Goal: Task Accomplishment & Management: Manage account settings

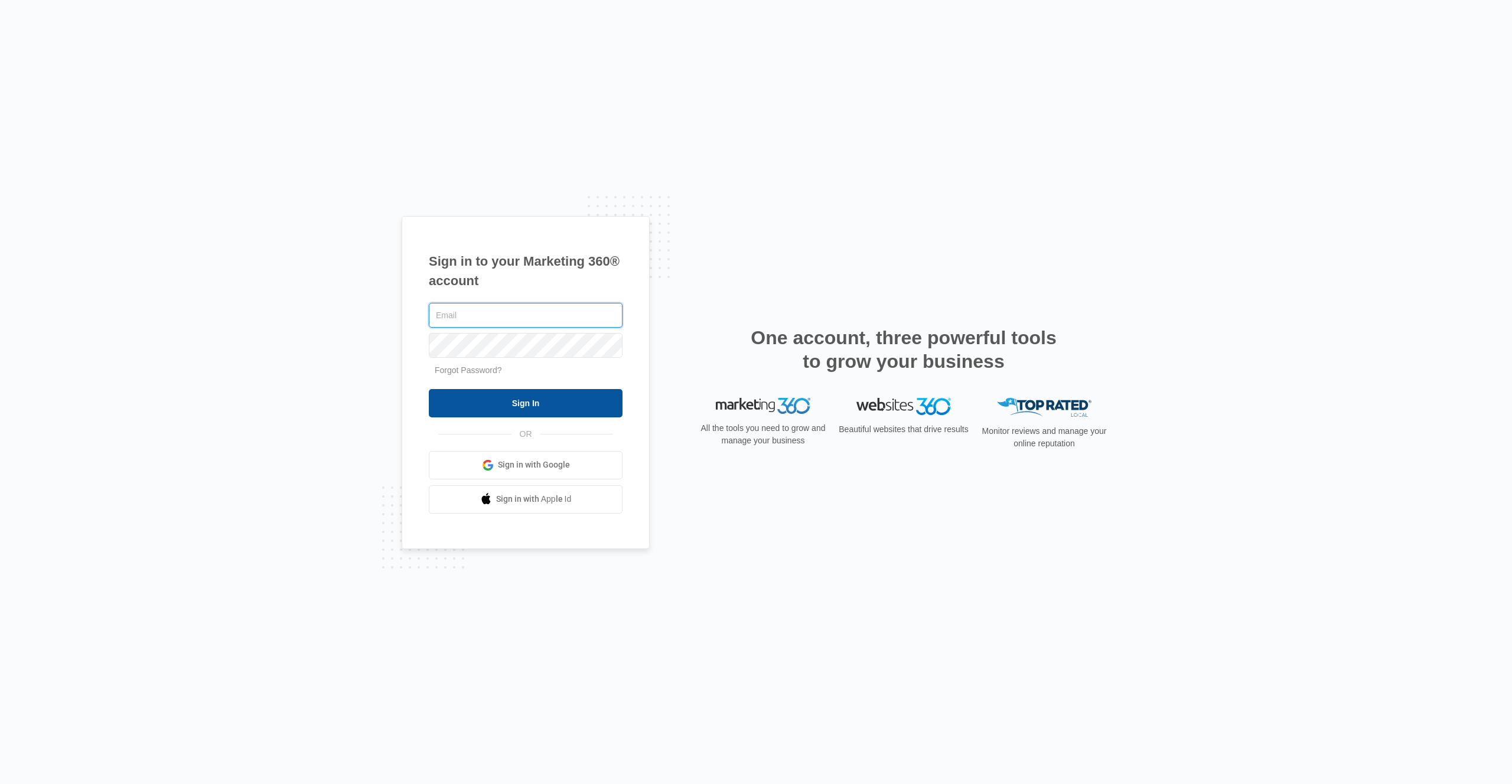
type input "[EMAIL_ADDRESS][DOMAIN_NAME]"
click at [540, 405] on input "Sign In" at bounding box center [526, 403] width 194 height 28
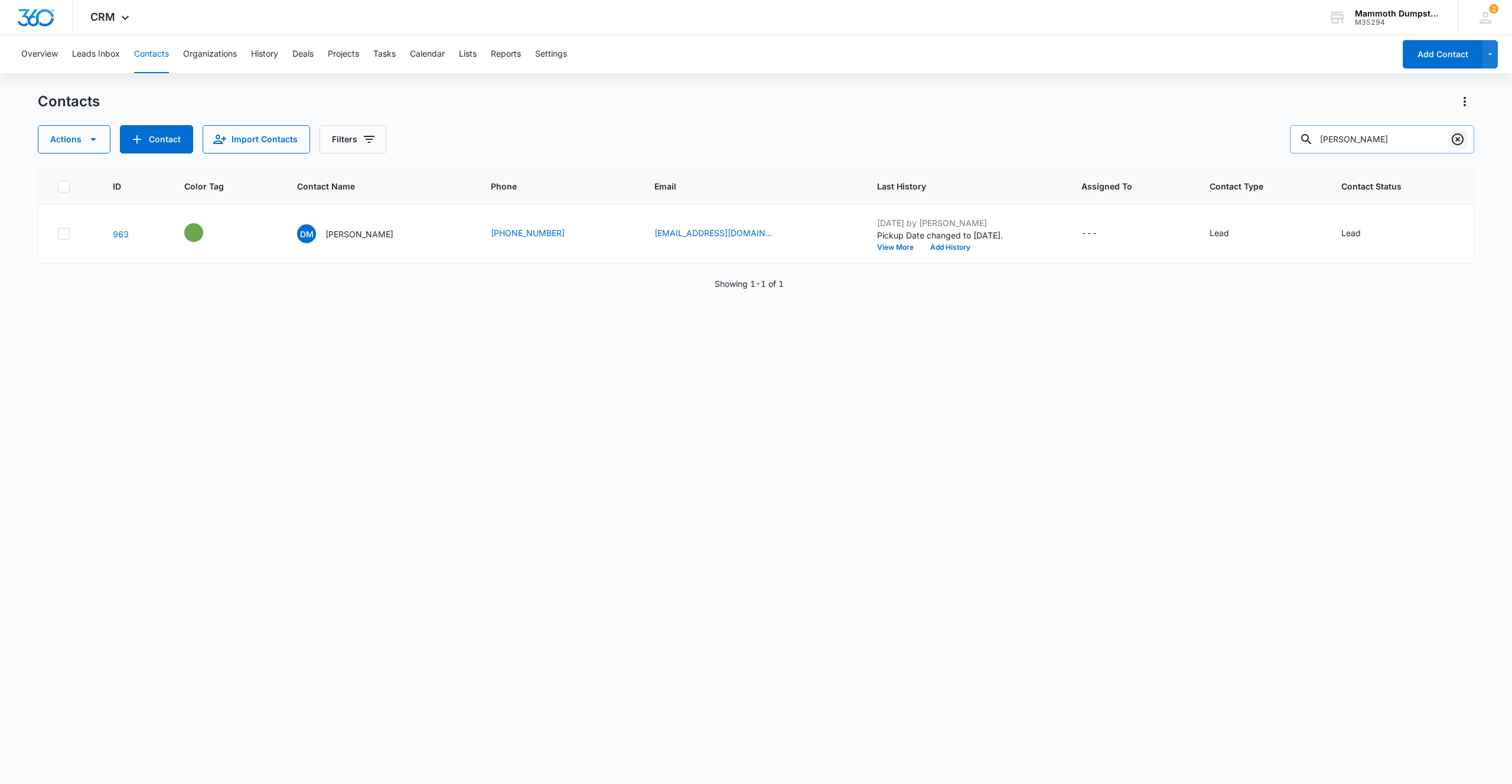
click at [1457, 132] on icon "Clear" at bounding box center [1457, 139] width 14 height 14
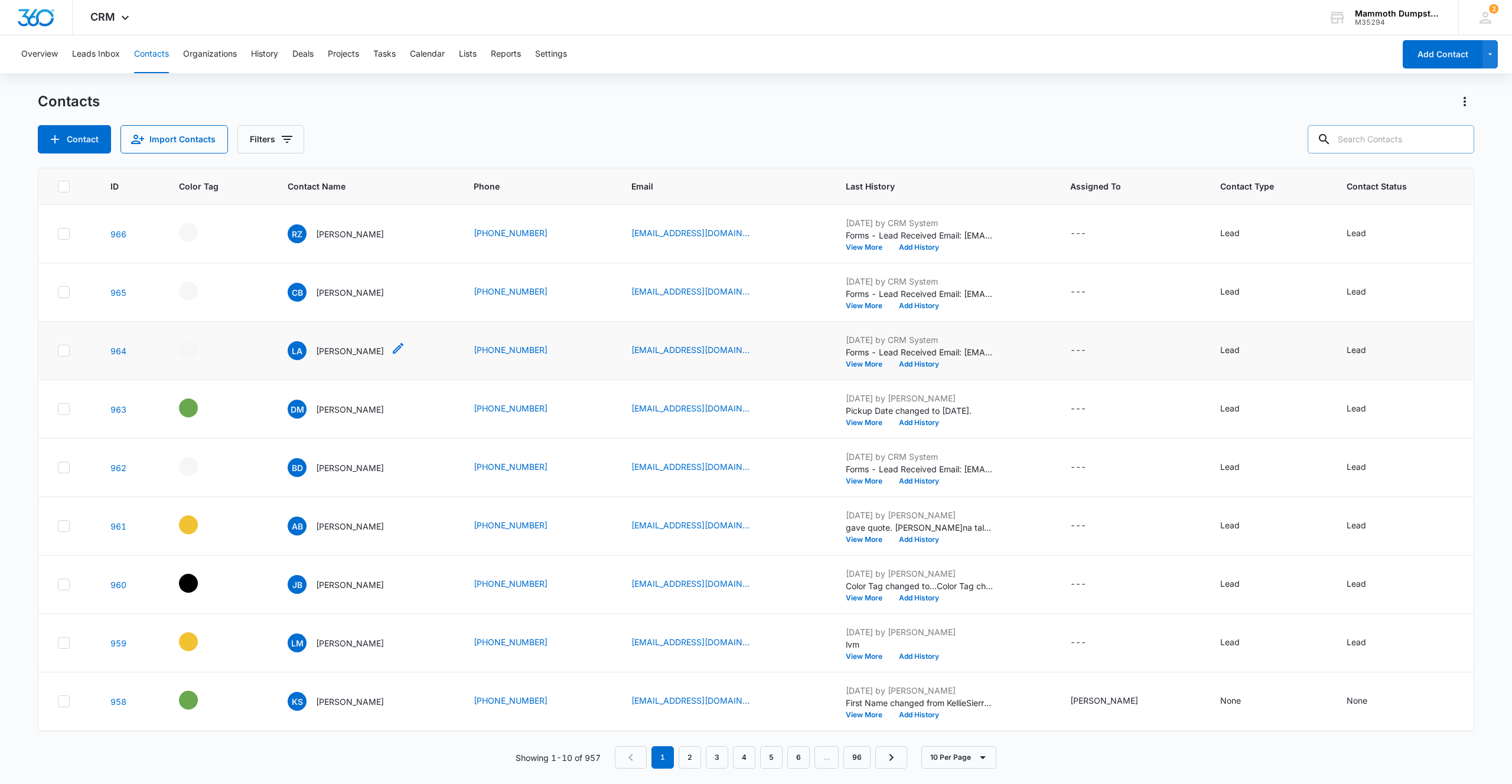
click at [331, 347] on p "[PERSON_NAME]" at bounding box center [350, 351] width 68 height 13
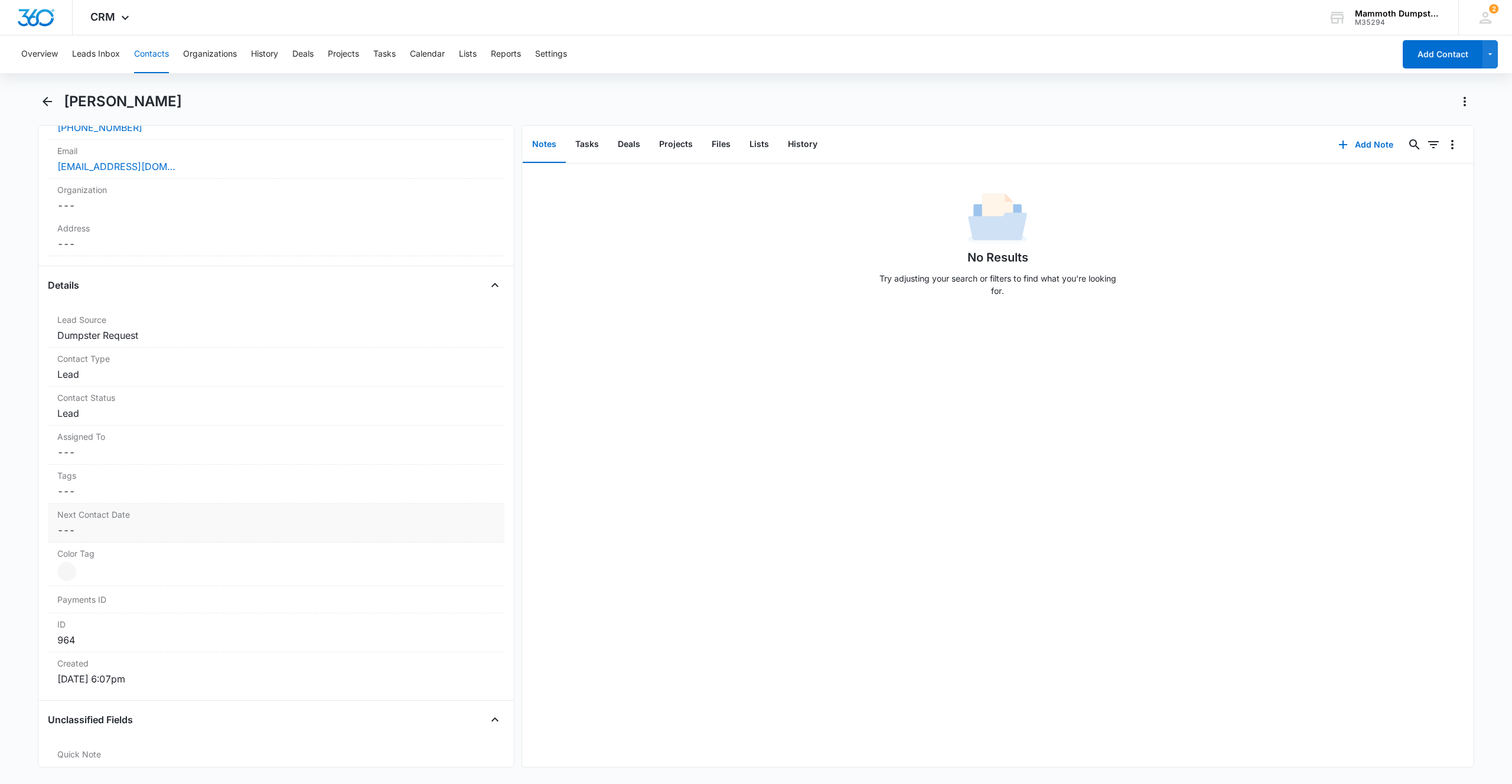
scroll to position [487, 0]
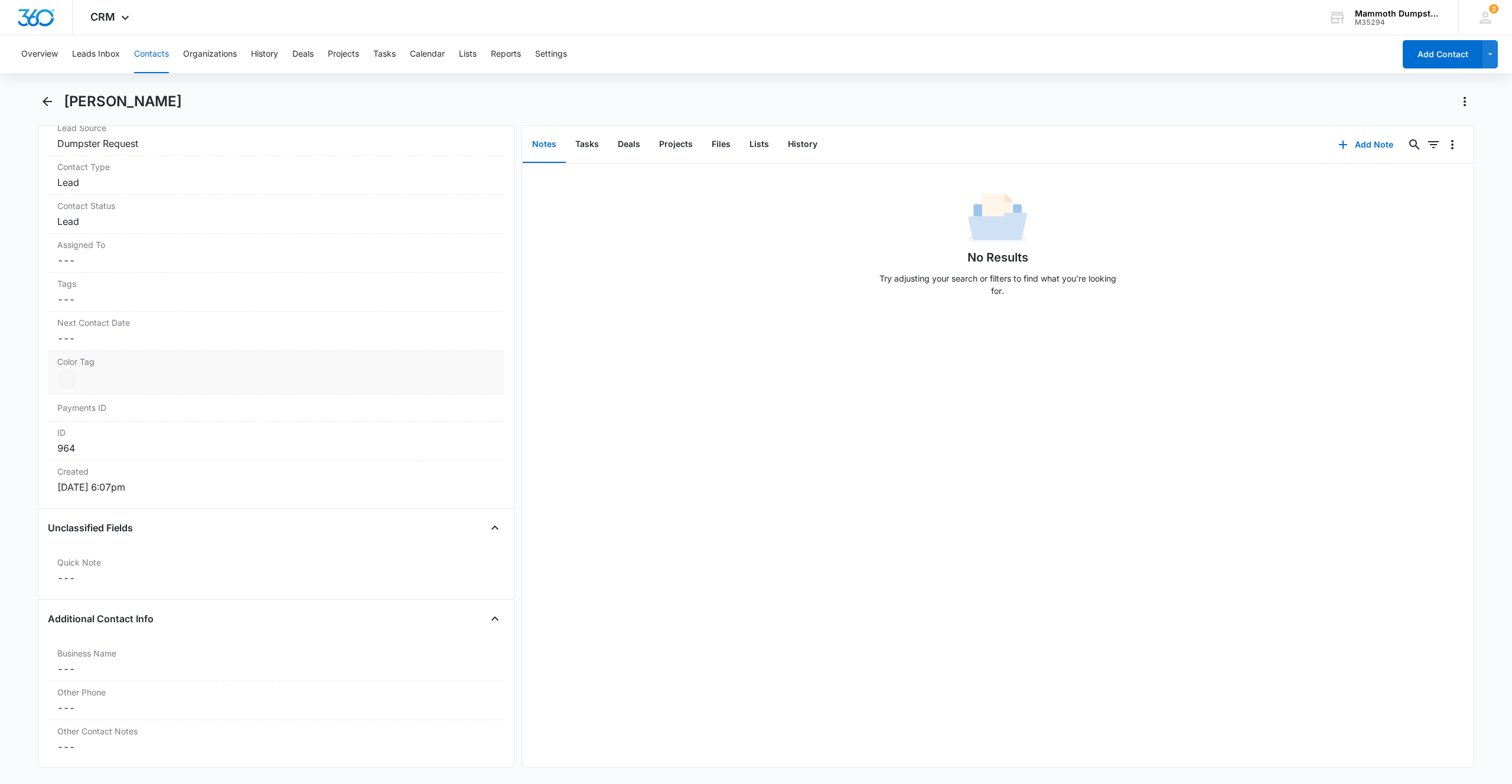
click at [67, 377] on div at bounding box center [67, 379] width 19 height 19
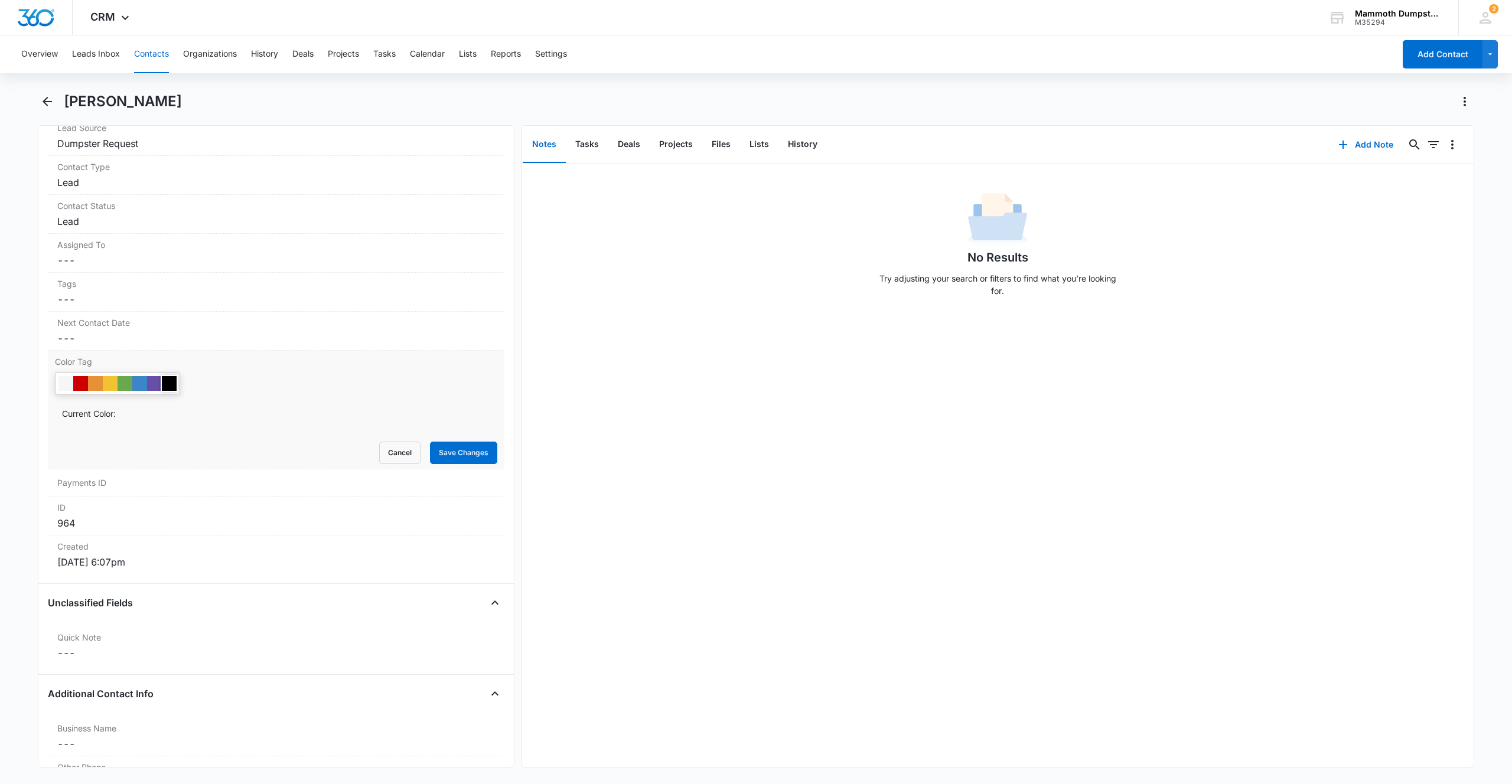
click at [166, 381] on div at bounding box center [169, 383] width 15 height 15
click at [441, 448] on button "Save Changes" at bounding box center [463, 453] width 67 height 23
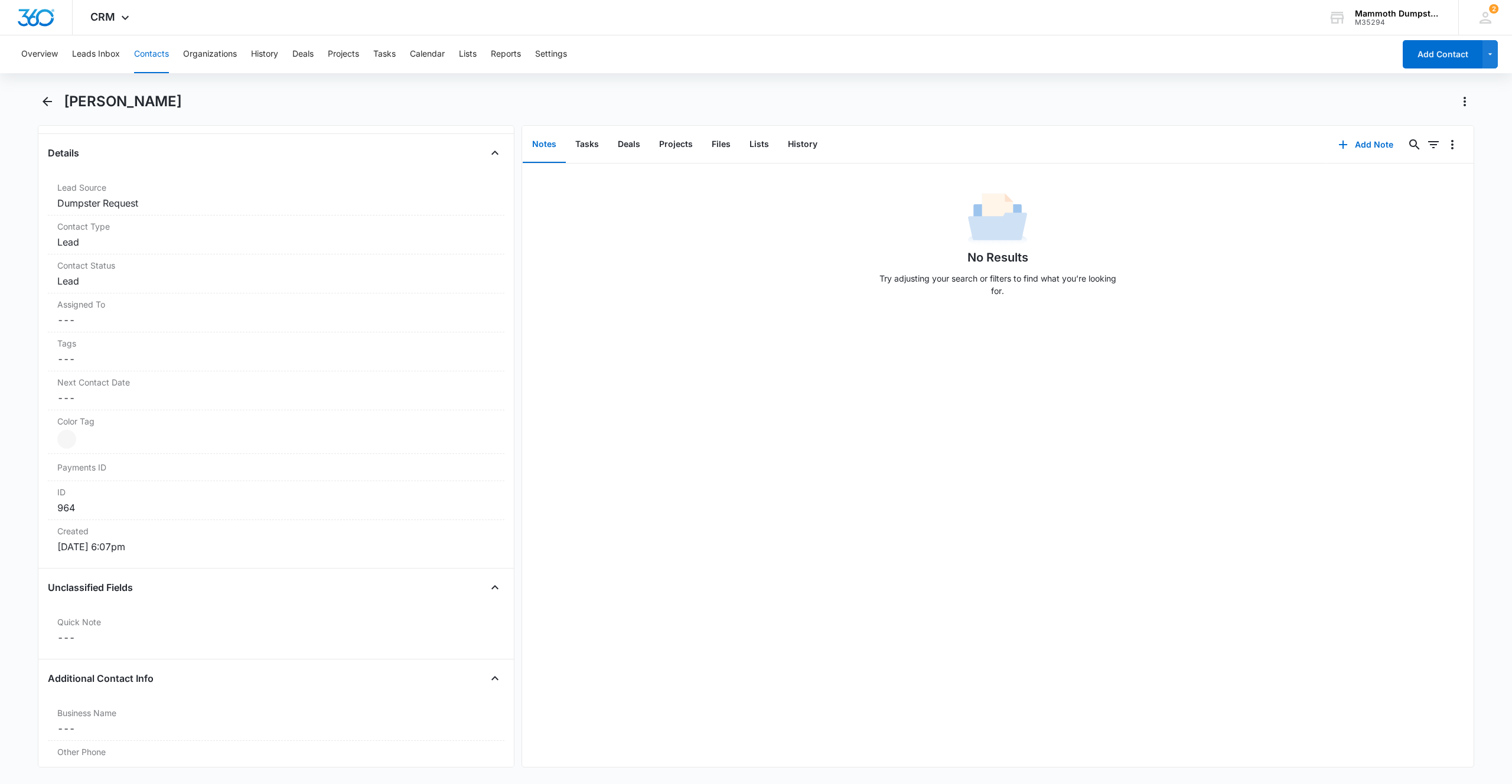
scroll to position [0, 0]
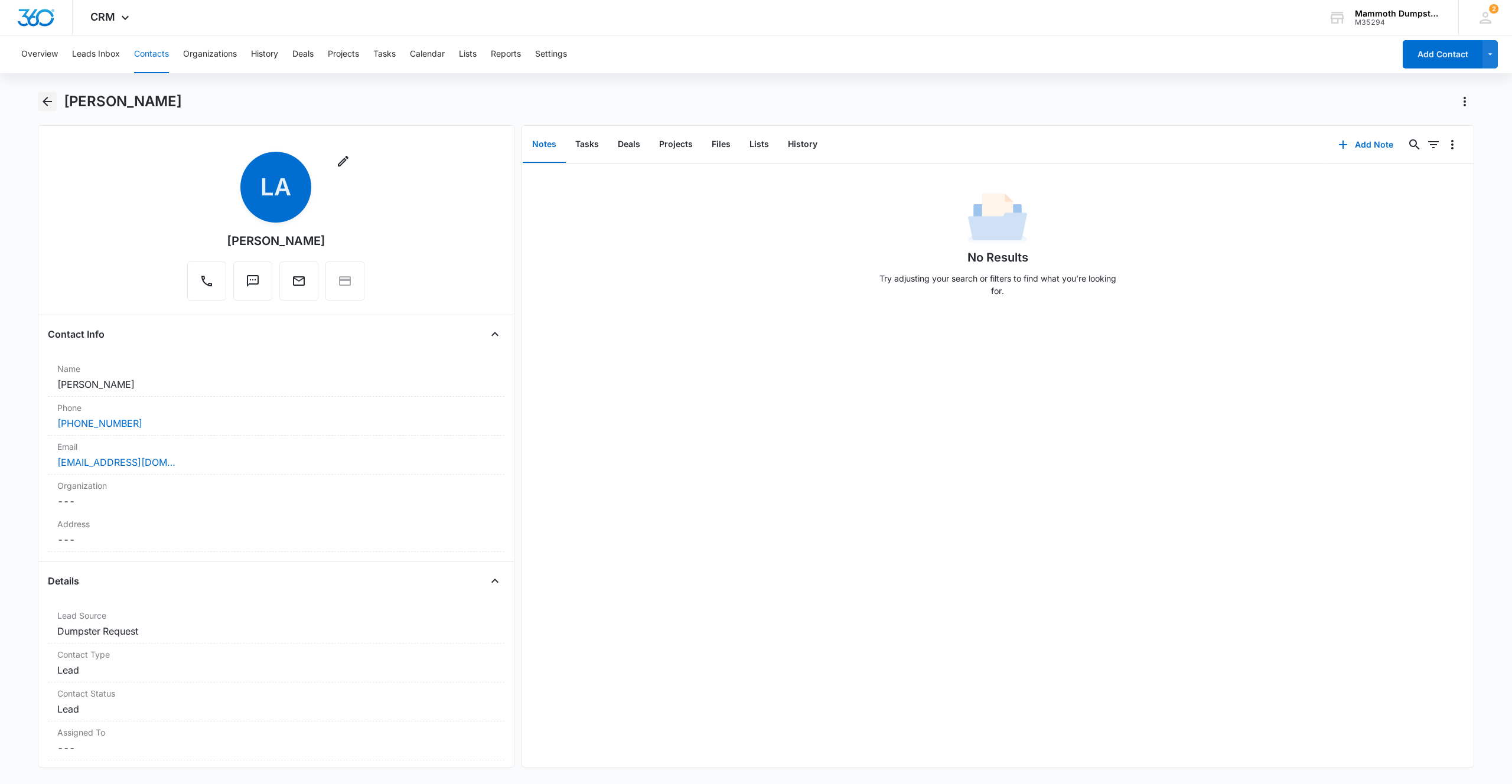
click at [52, 104] on icon "Back" at bounding box center [47, 101] width 14 height 14
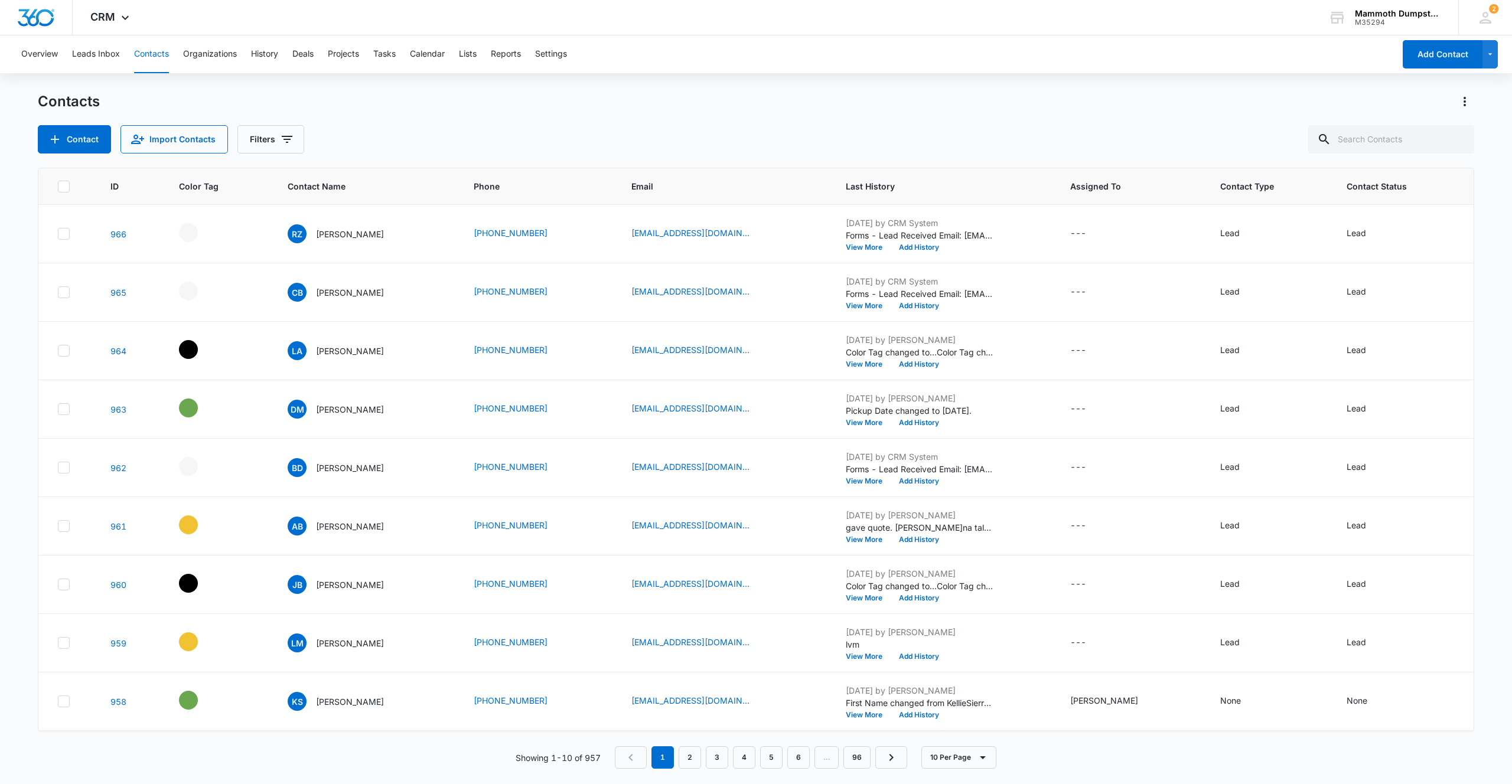
click at [341, 291] on p "[PERSON_NAME]" at bounding box center [350, 292] width 68 height 13
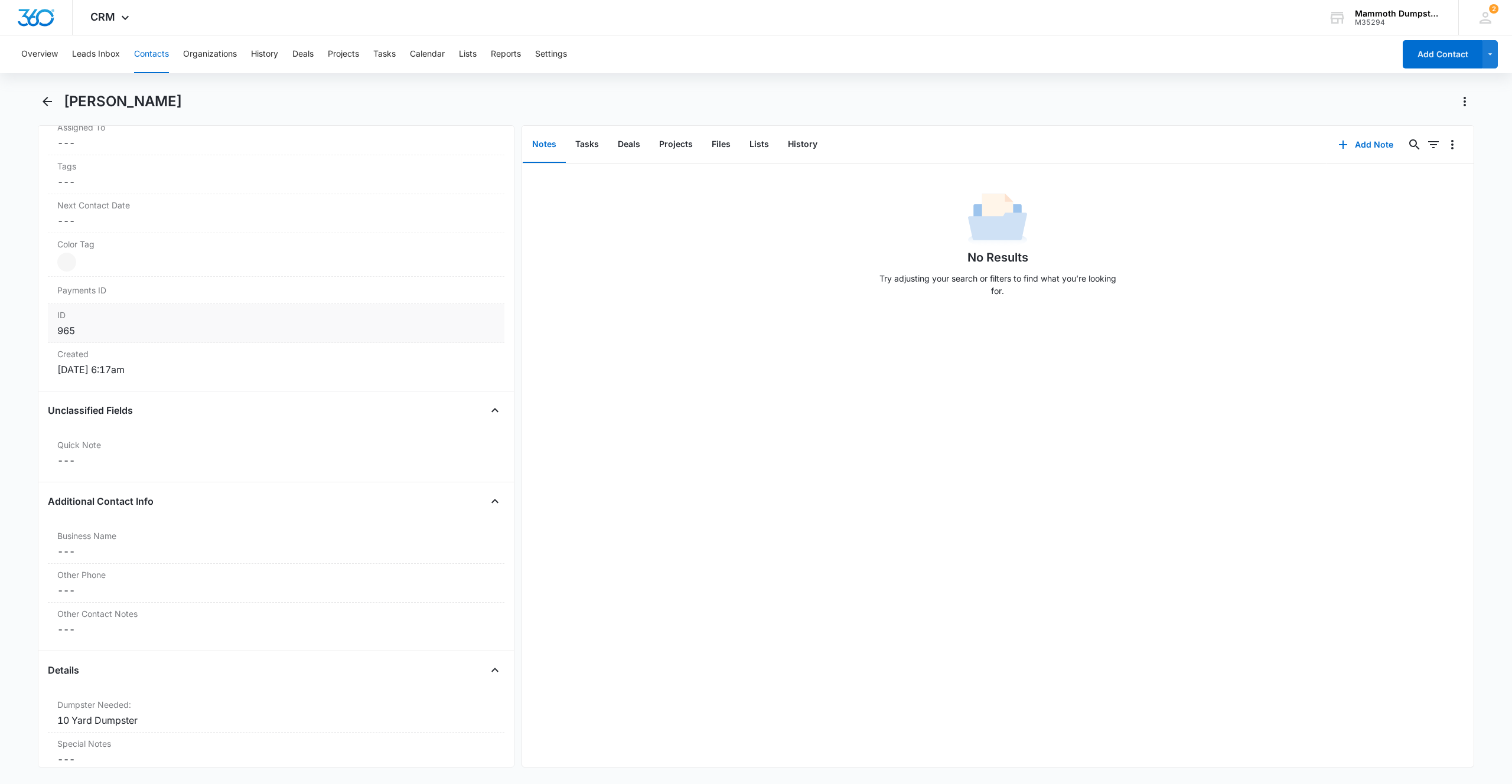
scroll to position [636, 0]
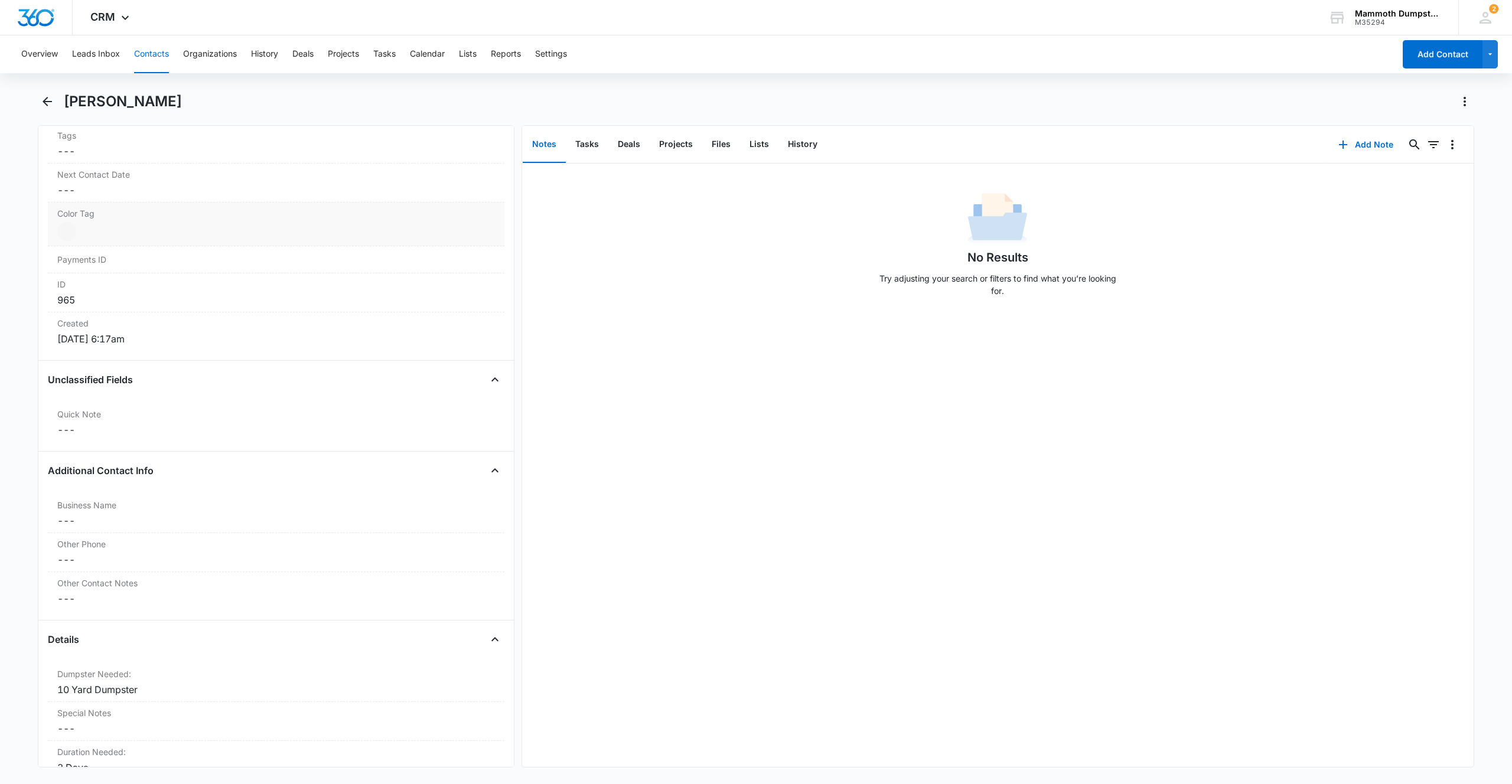
click at [69, 236] on div at bounding box center [67, 231] width 19 height 19
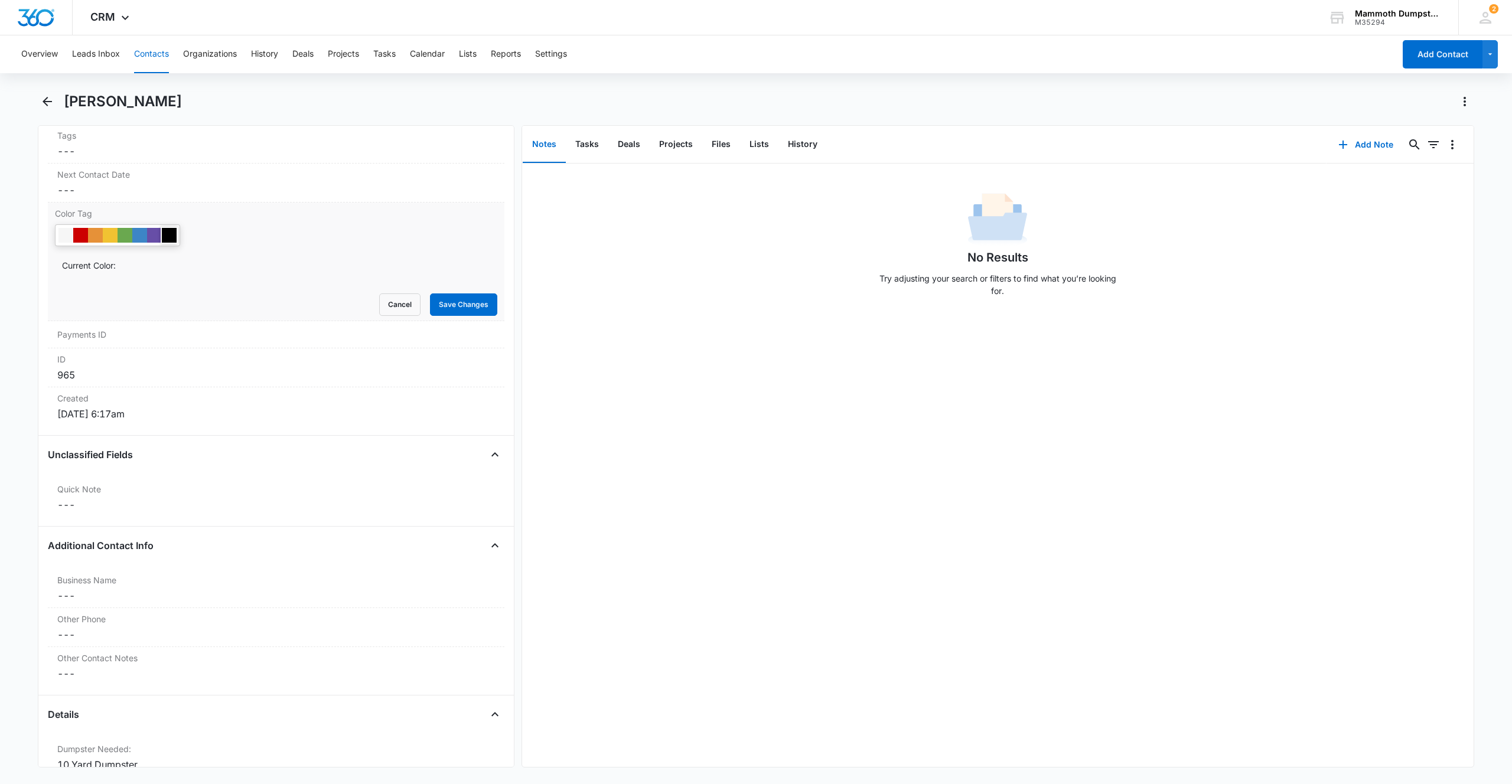
click at [176, 232] on div at bounding box center [169, 235] width 15 height 15
click at [463, 309] on button "Save Changes" at bounding box center [463, 305] width 67 height 23
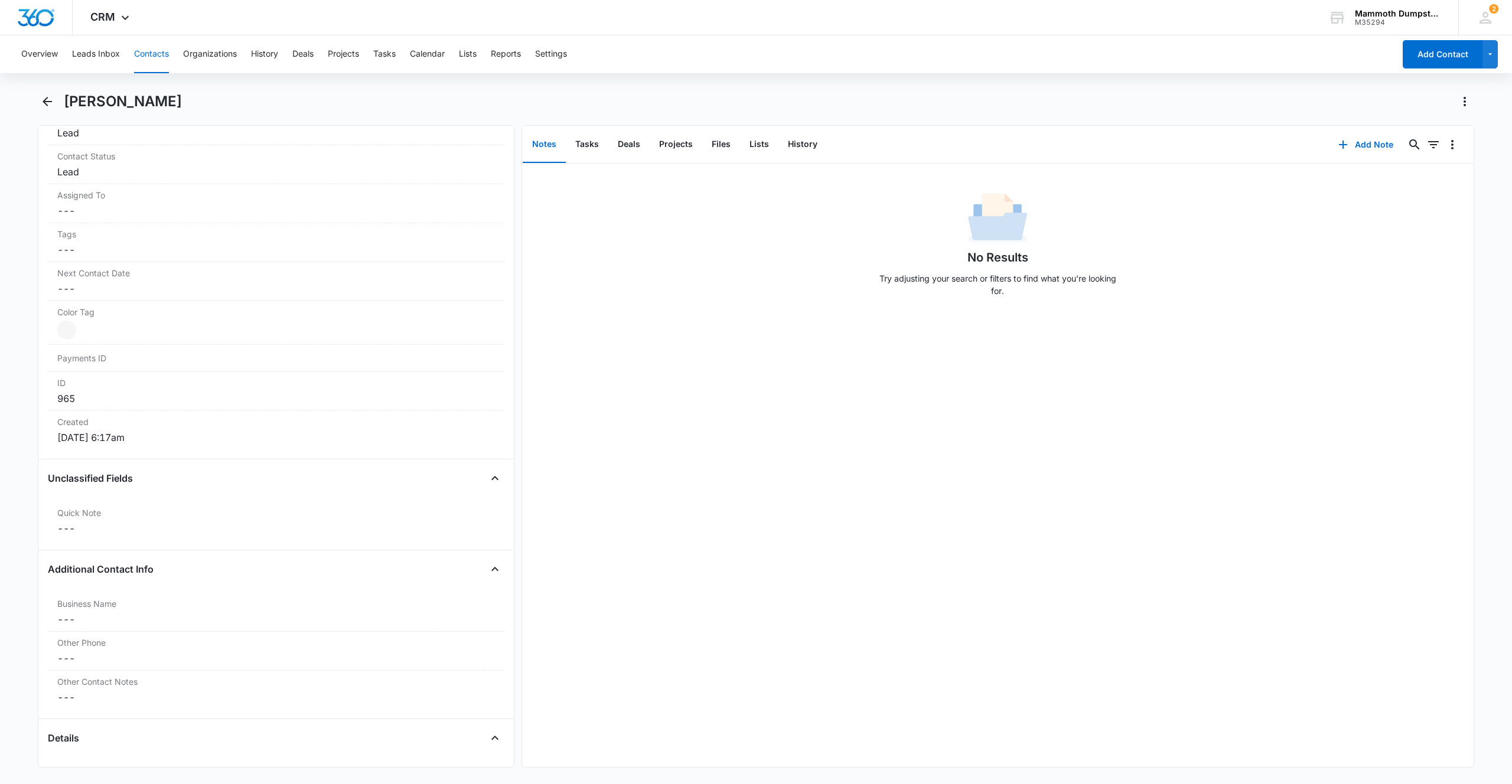
scroll to position [0, 0]
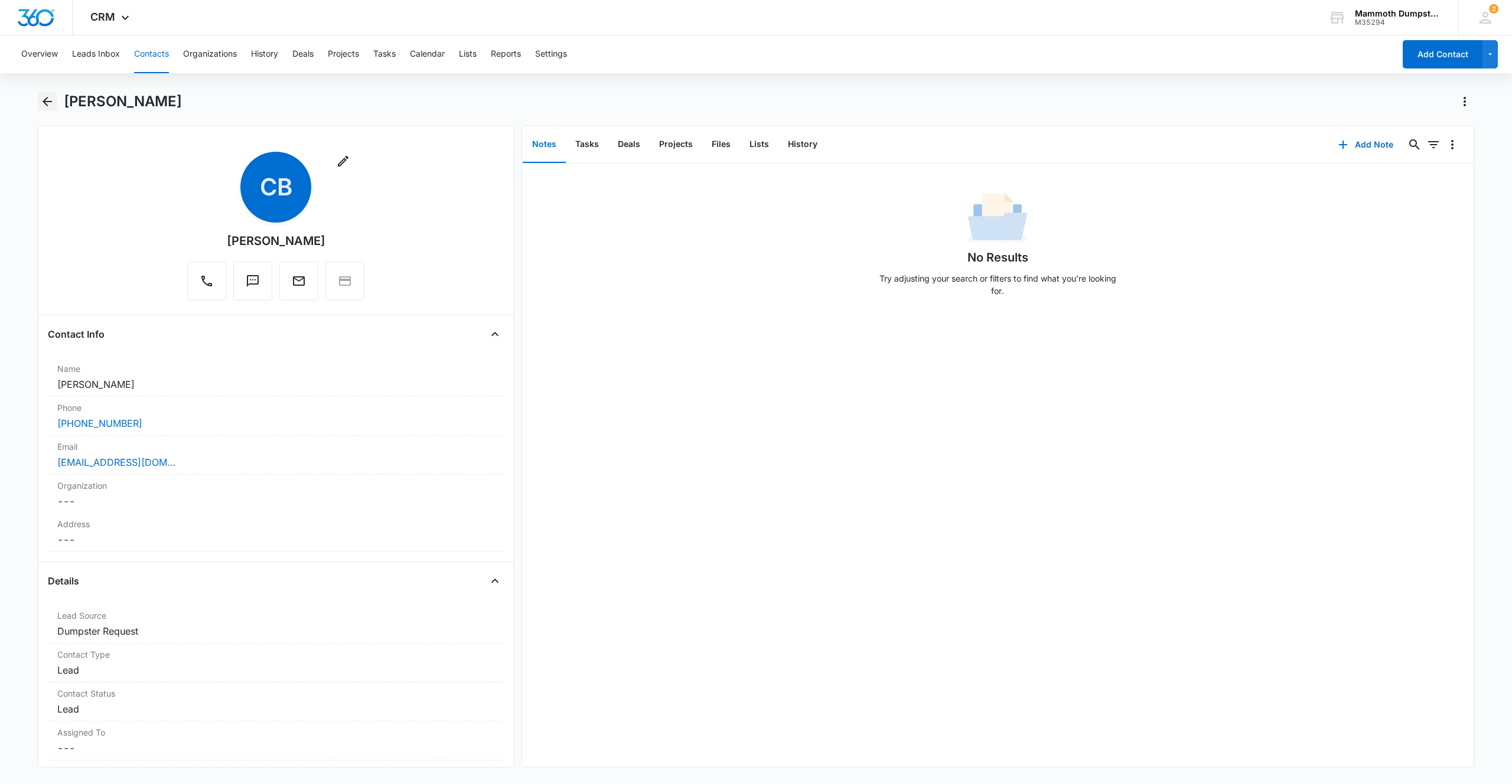
click at [49, 103] on icon "Back" at bounding box center [47, 101] width 14 height 14
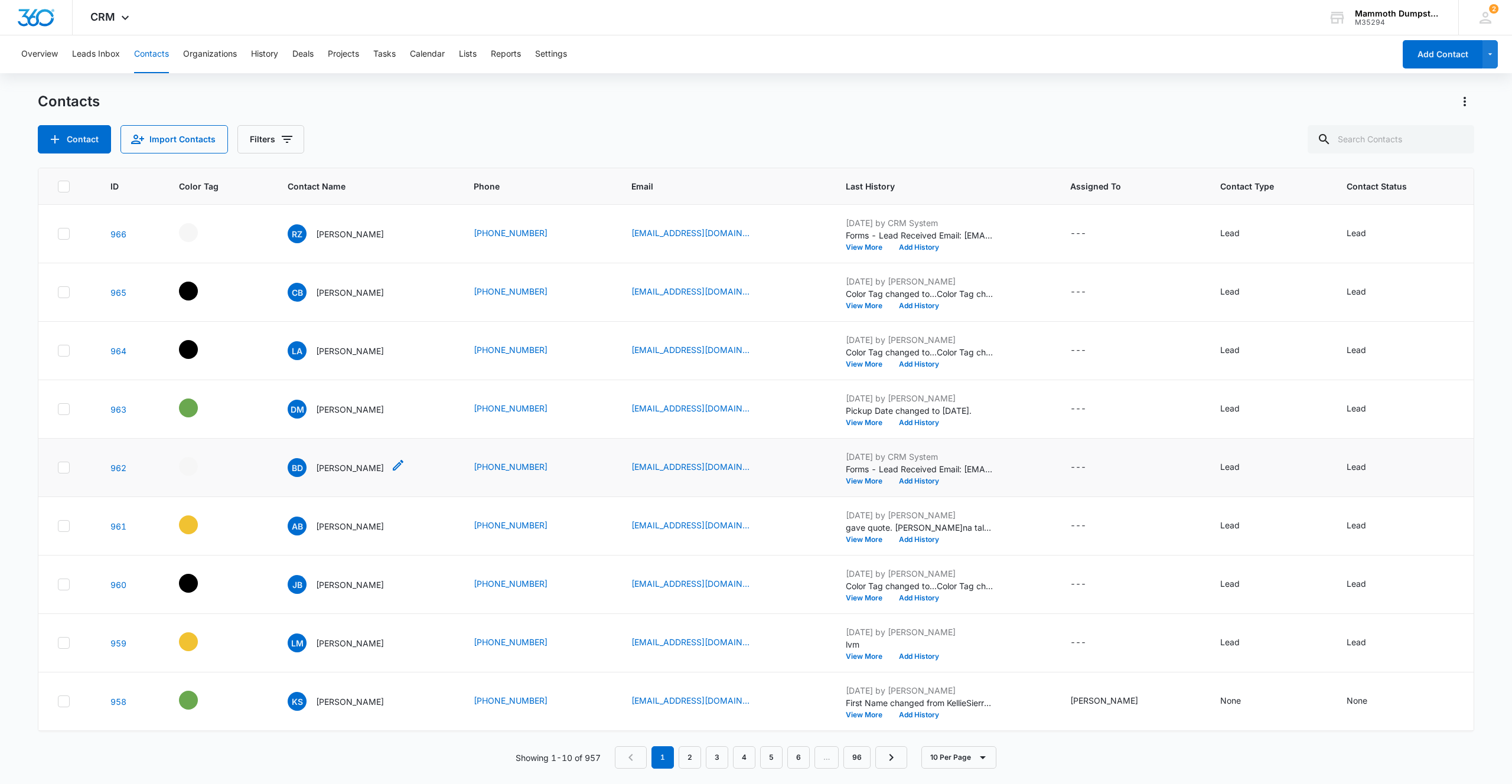
click at [324, 466] on p "[PERSON_NAME]" at bounding box center [350, 467] width 68 height 13
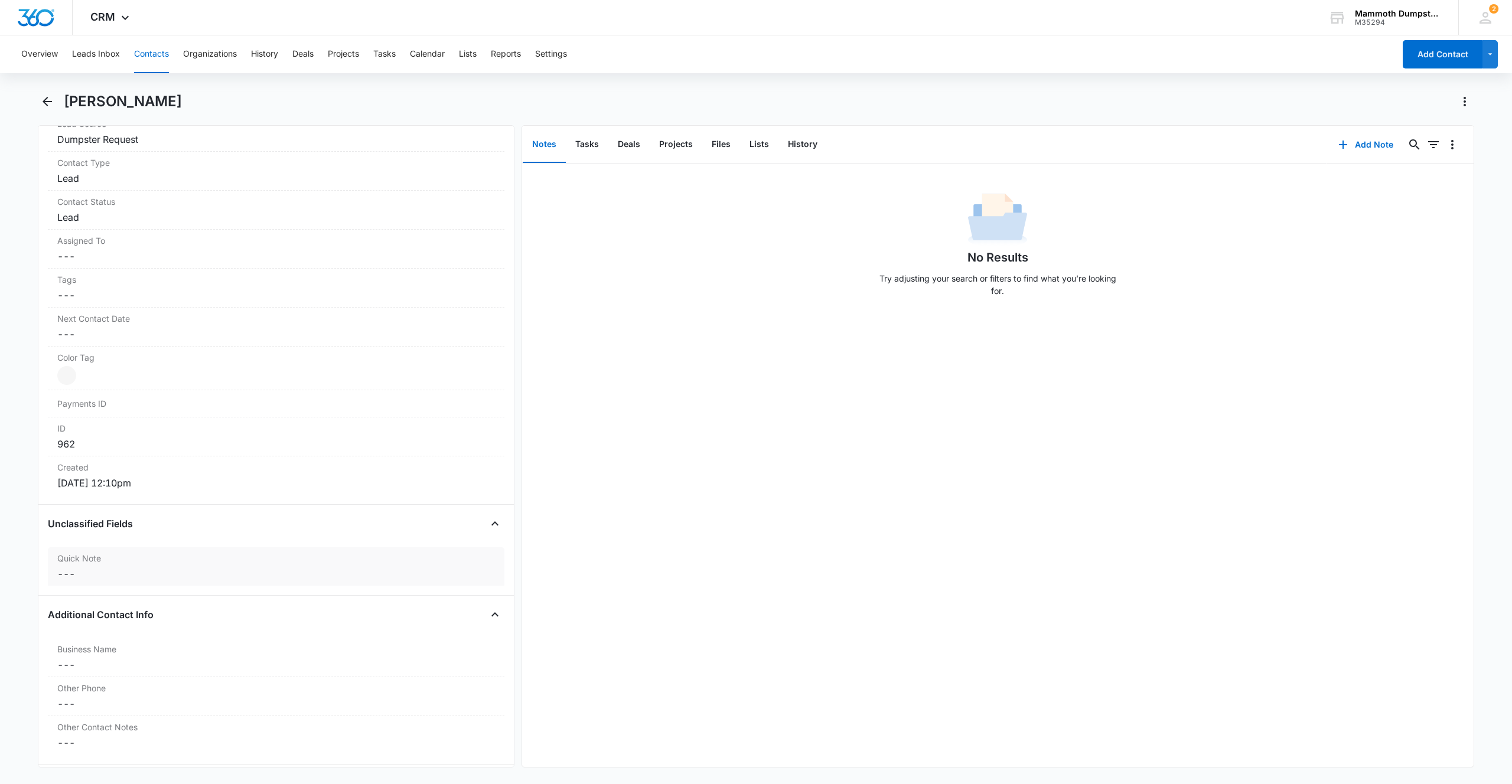
scroll to position [479, 0]
click at [69, 383] on div at bounding box center [67, 389] width 19 height 19
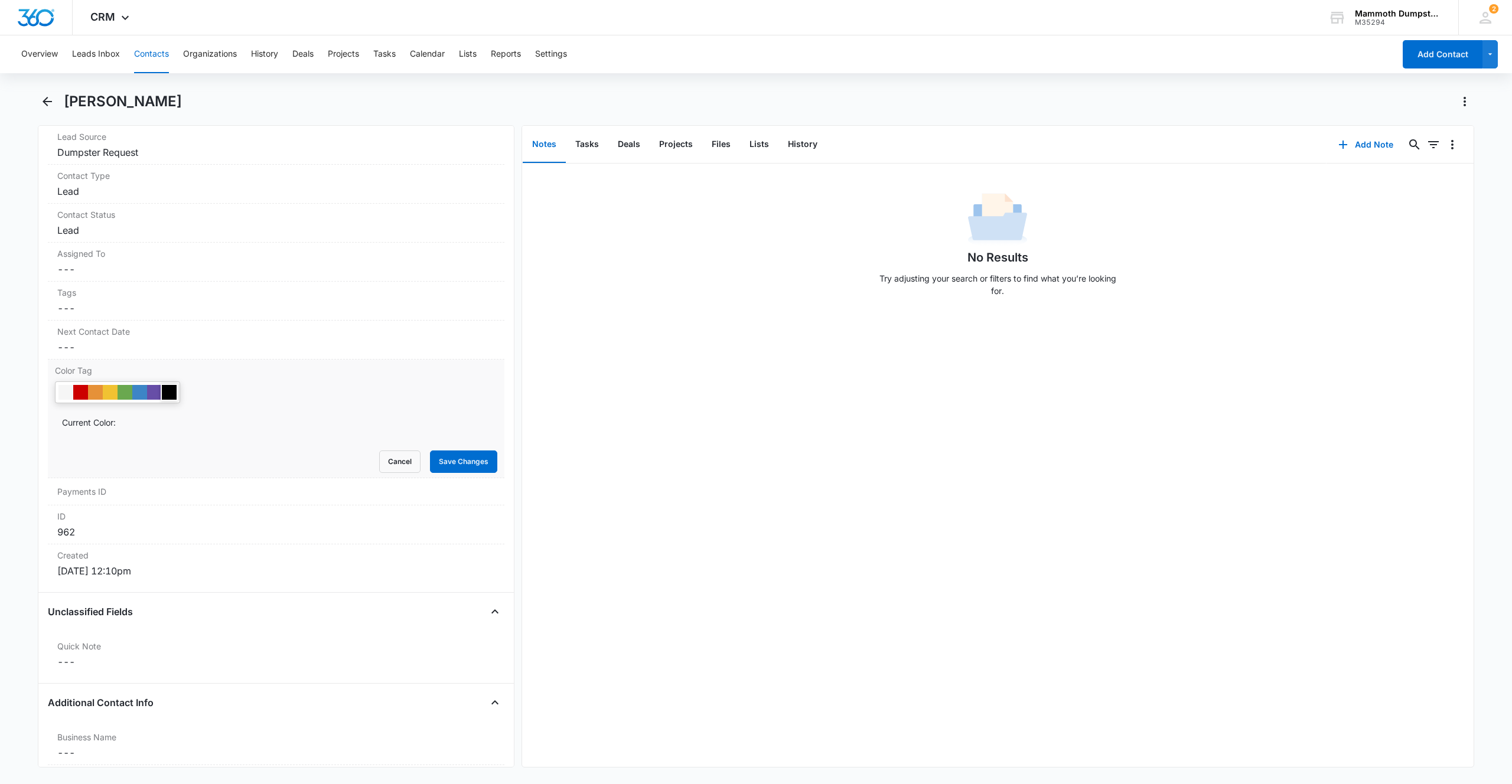
click at [171, 391] on div at bounding box center [169, 393] width 15 height 15
click at [430, 458] on button "Save Changes" at bounding box center [463, 462] width 67 height 23
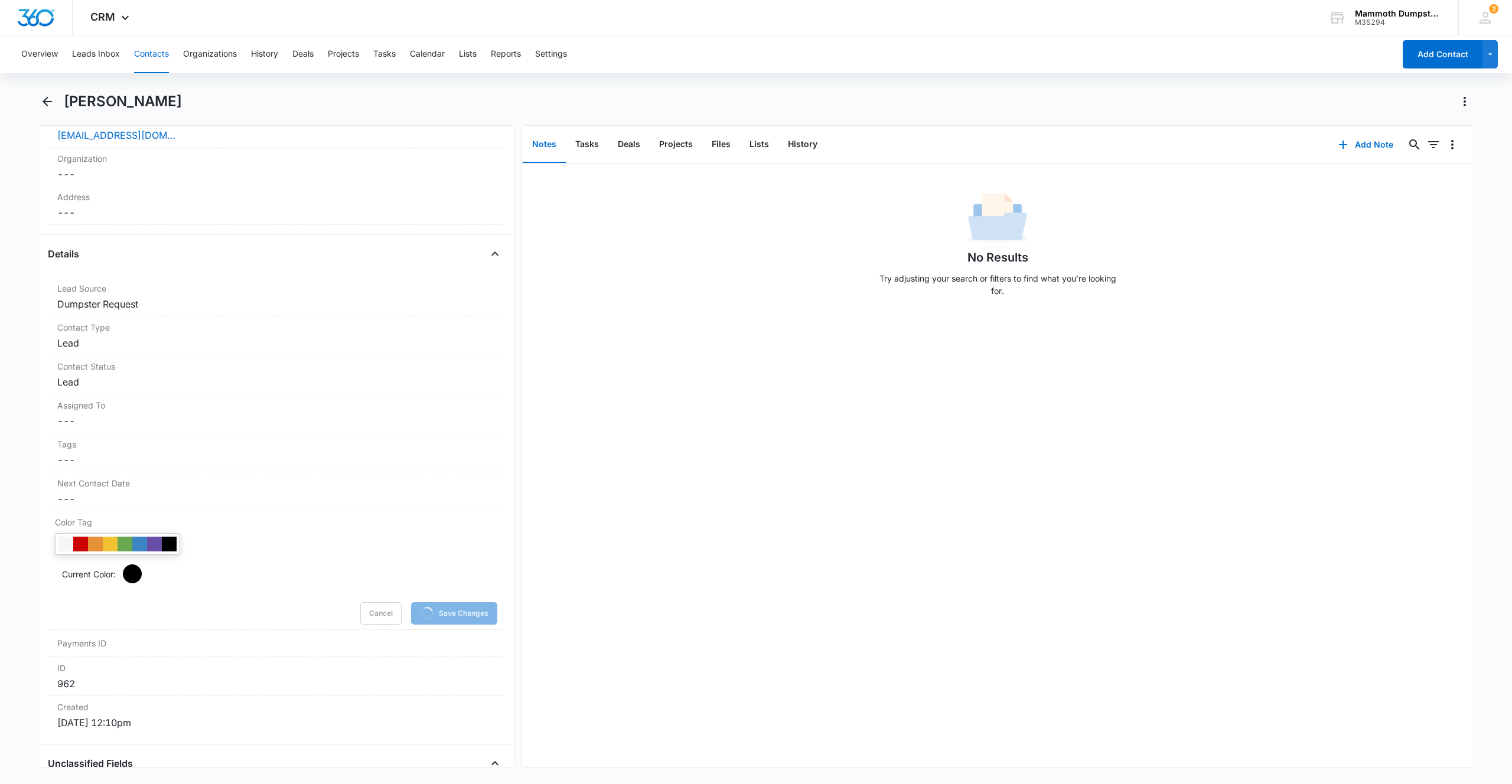
scroll to position [0, 0]
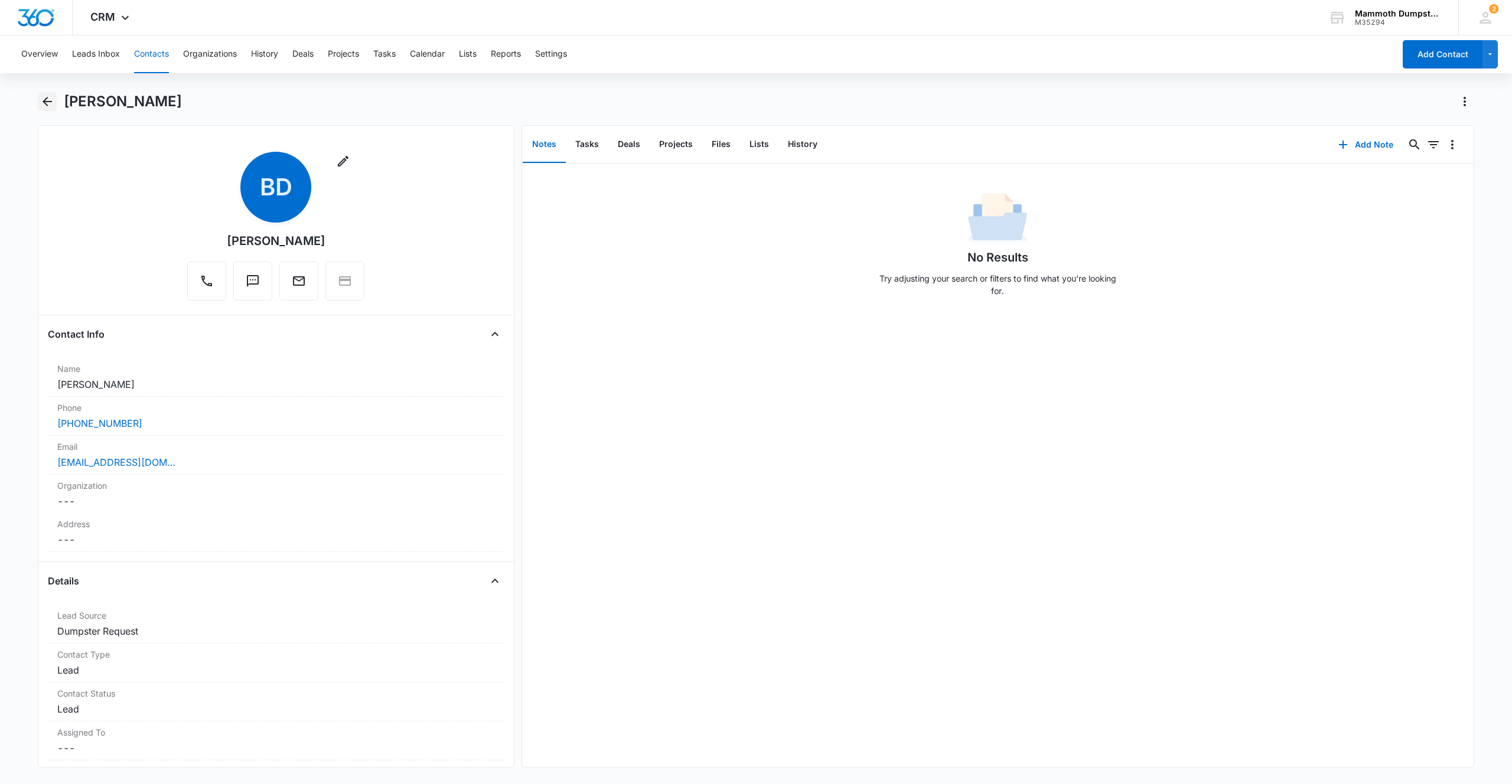
click at [42, 100] on icon "Back" at bounding box center [47, 101] width 14 height 14
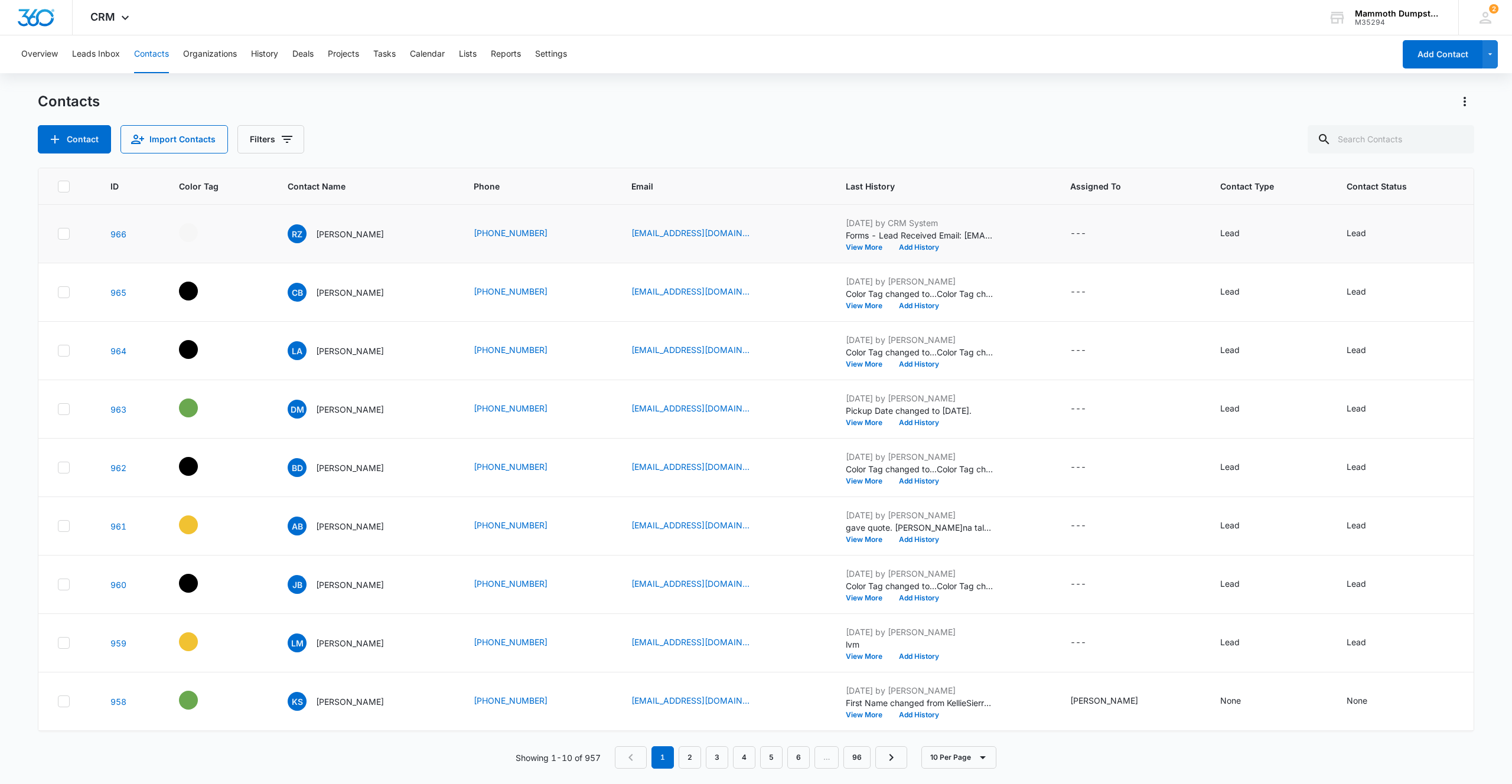
drag, startPoint x: 332, startPoint y: 234, endPoint x: 395, endPoint y: 243, distance: 63.6
click at [333, 234] on p "[PERSON_NAME]" at bounding box center [350, 234] width 68 height 13
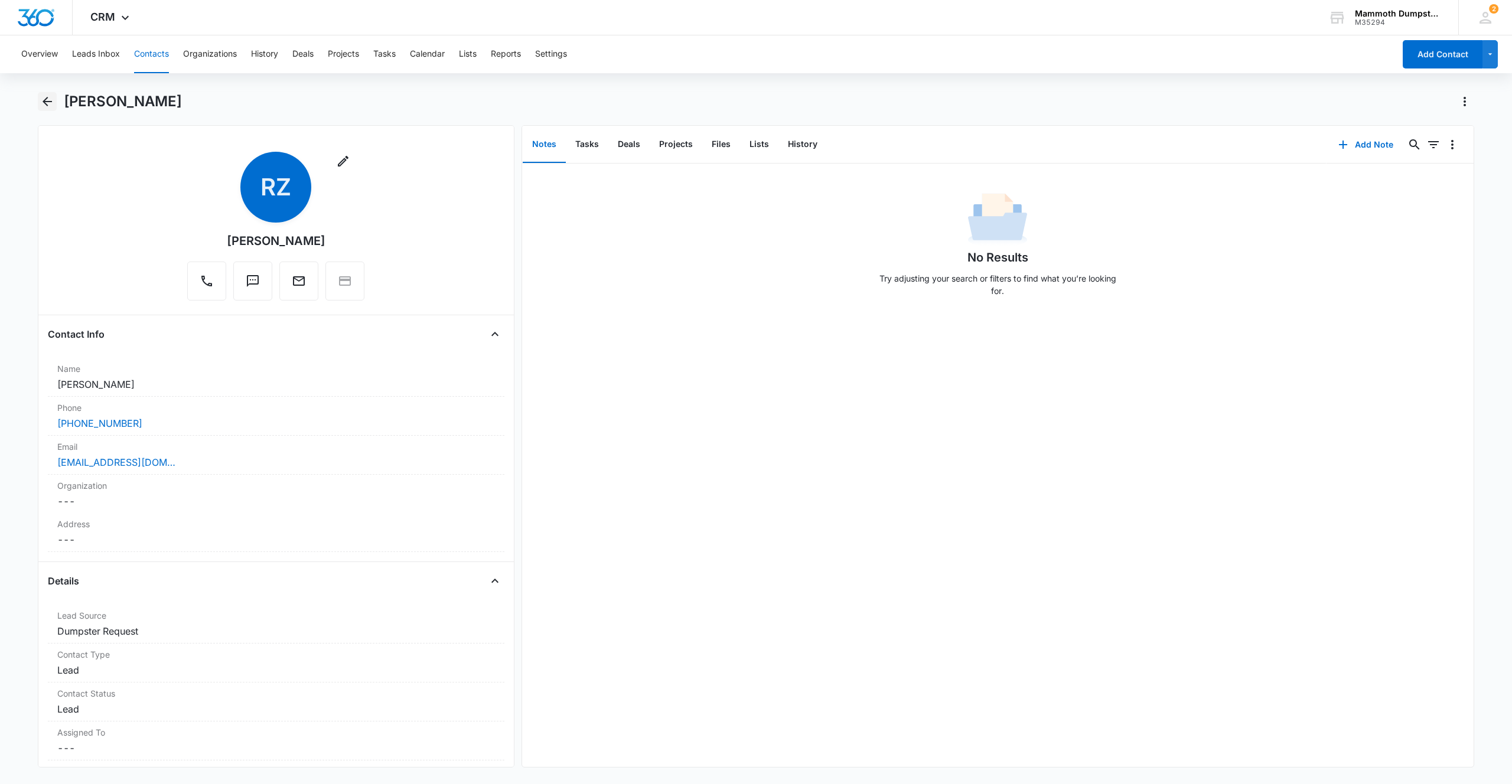
click at [51, 99] on icon "Back" at bounding box center [47, 101] width 14 height 14
